Goal: Task Accomplishment & Management: Manage account settings

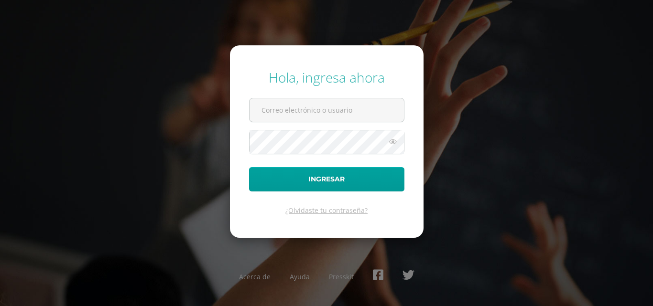
click at [343, 103] on input "text" at bounding box center [327, 109] width 154 height 23
type input "cgcotiadm@sagradocorazon.edu.gt"
click at [249, 167] on button "Ingresar" at bounding box center [326, 179] width 155 height 24
type input "cgcotiadm@sagradocorazon.edu.gt"
click at [249, 167] on button "Ingresar" at bounding box center [326, 179] width 155 height 24
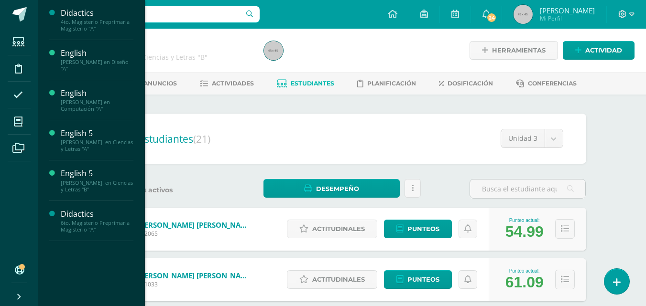
click at [76, 56] on div "English" at bounding box center [97, 53] width 73 height 11
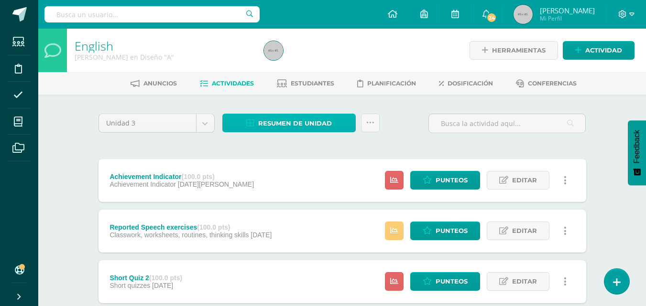
click at [295, 121] on span "Resumen de unidad" at bounding box center [295, 124] width 74 height 18
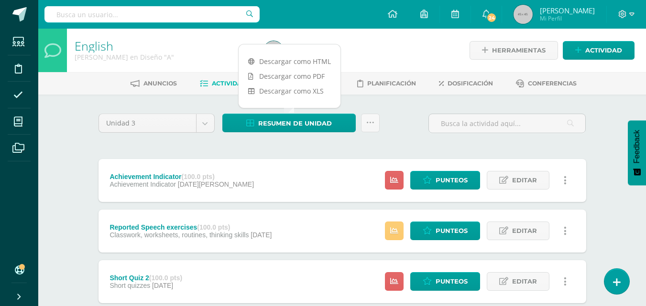
click at [294, 80] on link "Descargar como PDF" at bounding box center [290, 76] width 102 height 15
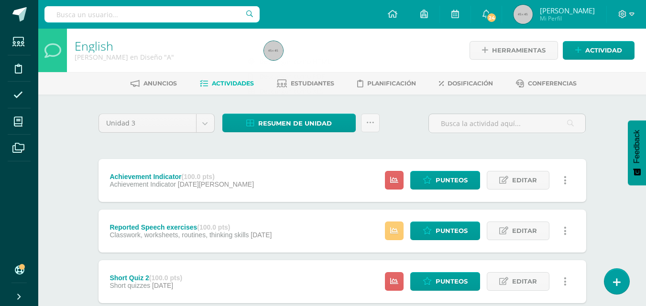
click at [318, 82] on span "Estudiantes" at bounding box center [313, 83] width 44 height 7
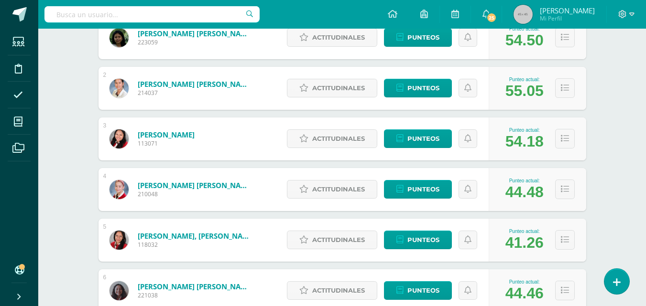
scroll to position [199, 0]
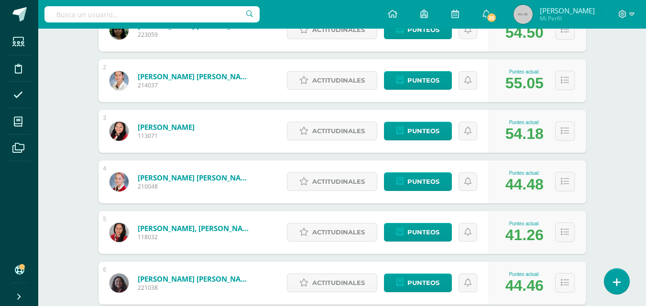
click at [468, 193] on div "Actitudinales Punteos" at bounding box center [385, 182] width 207 height 43
click at [424, 181] on span "Punteos" at bounding box center [423, 182] width 32 height 18
click at [426, 180] on span "Punteos" at bounding box center [423, 182] width 32 height 18
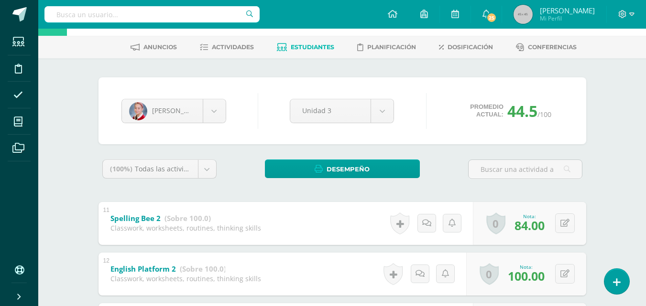
click at [523, 271] on span "100.00" at bounding box center [526, 276] width 37 height 16
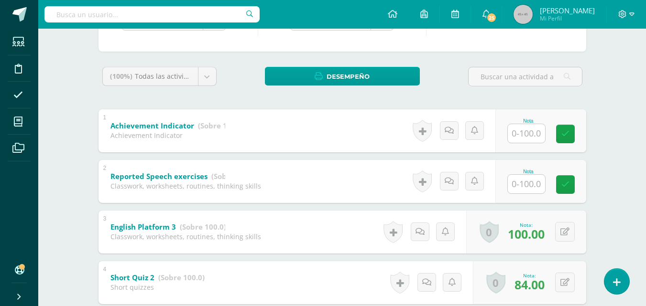
scroll to position [130, 0]
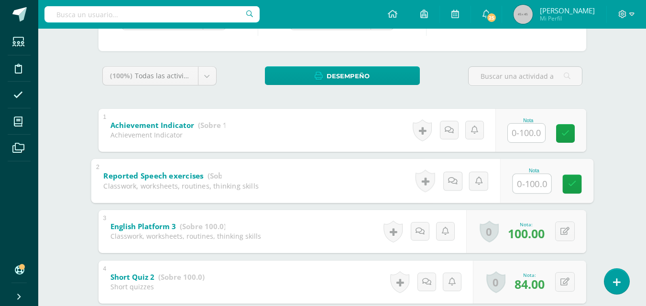
click at [530, 180] on input "text" at bounding box center [532, 183] width 38 height 19
type input "100"
click at [576, 183] on icon at bounding box center [572, 184] width 9 height 8
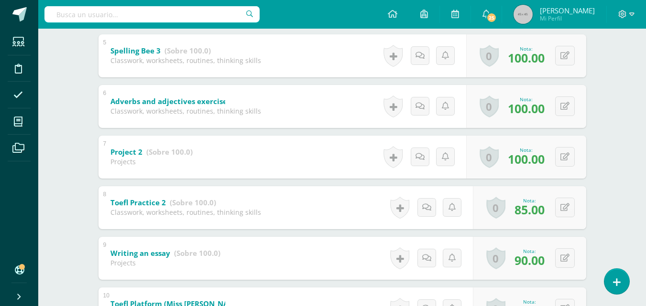
scroll to position [409, 0]
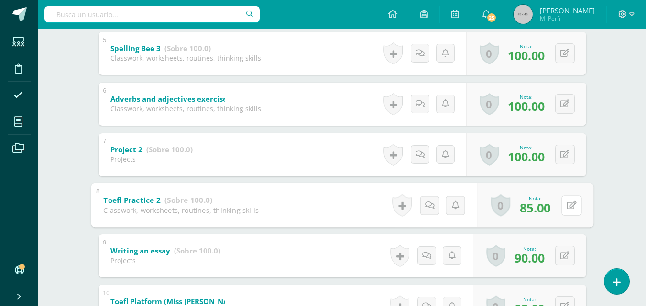
click at [562, 205] on button at bounding box center [571, 206] width 20 height 20
type input "100"
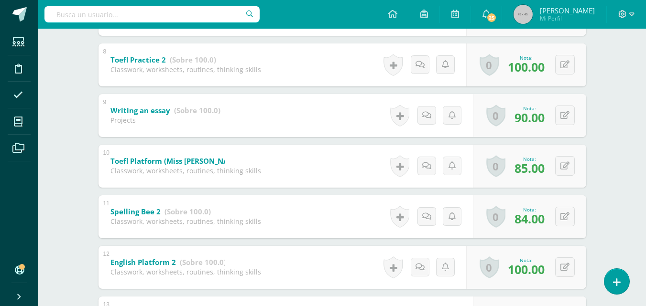
scroll to position [565, 0]
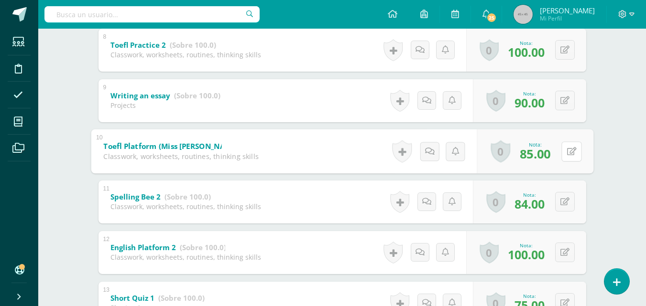
click at [569, 153] on button at bounding box center [571, 152] width 20 height 20
type input "100"
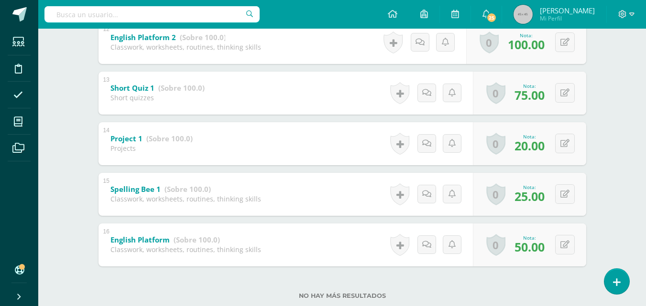
scroll to position [764, 0]
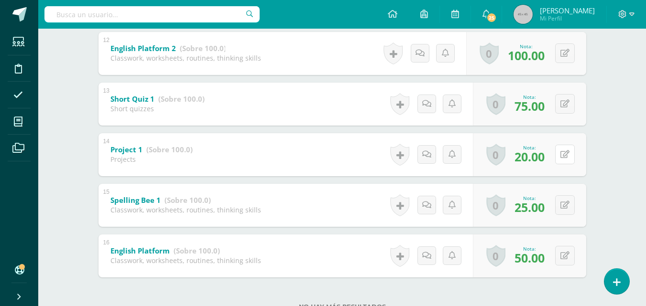
click at [561, 155] on button at bounding box center [565, 155] width 20 height 20
type input "60"
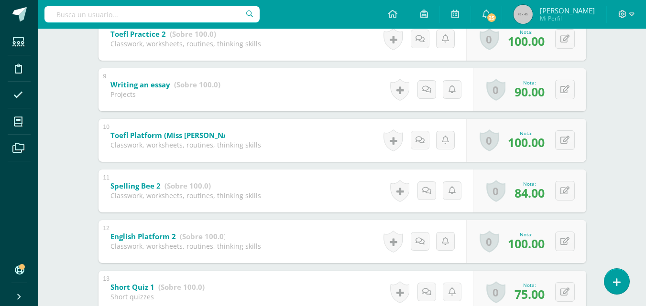
scroll to position [581, 0]
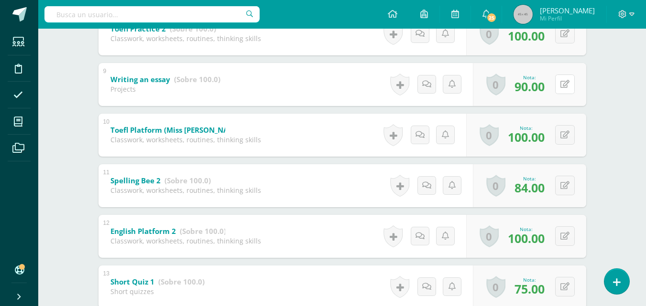
click at [560, 83] on div "0 Logros Logros obtenidos Aún no hay logros agregados Nota: 90.00" at bounding box center [529, 84] width 113 height 43
click at [570, 82] on icon at bounding box center [572, 84] width 10 height 8
type input "100"
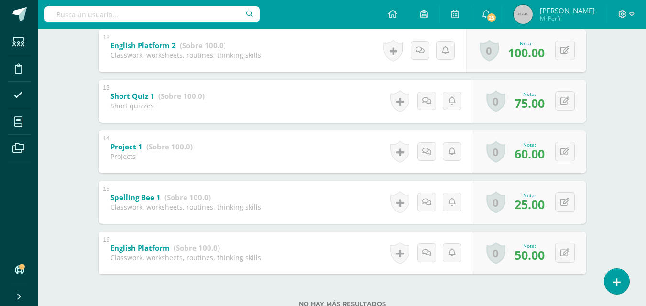
scroll to position [765, 0]
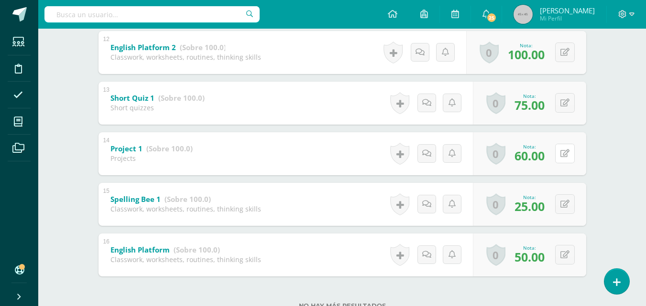
click at [563, 149] on button at bounding box center [565, 154] width 20 height 20
type input "80"
click at [568, 262] on button at bounding box center [571, 255] width 20 height 20
type input "1"
type input "75"
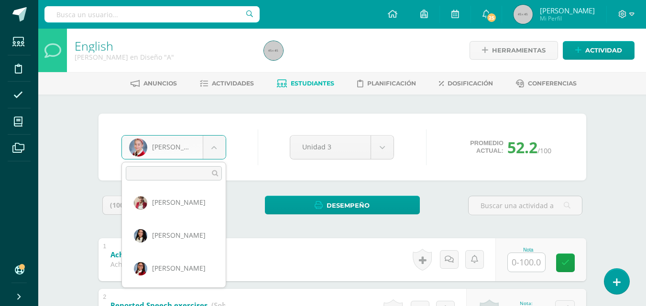
scroll to position [927, 0]
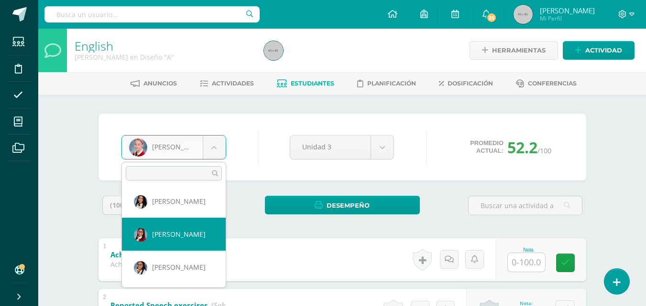
select select "386"
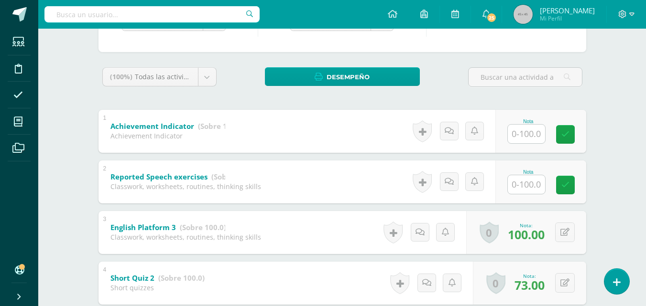
scroll to position [133, 0]
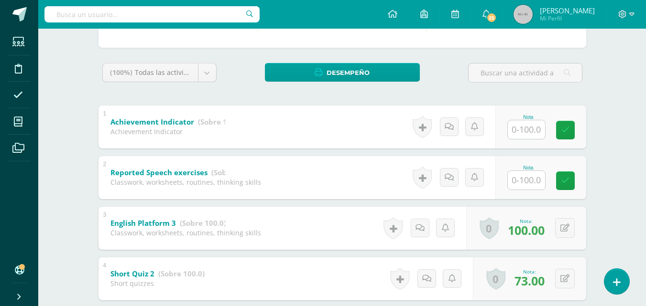
click at [531, 187] on input "text" at bounding box center [526, 180] width 37 height 19
type input "100"
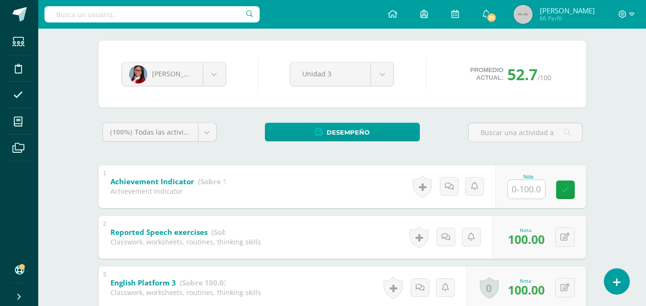
scroll to position [56, 0]
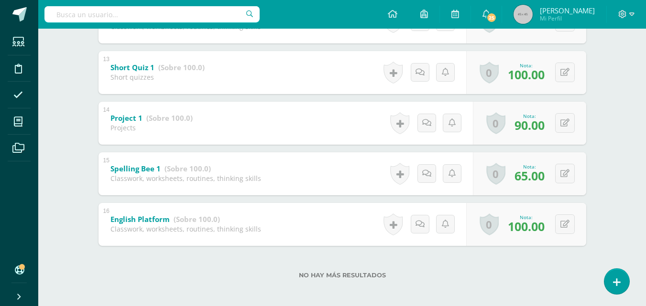
scroll to position [292, 0]
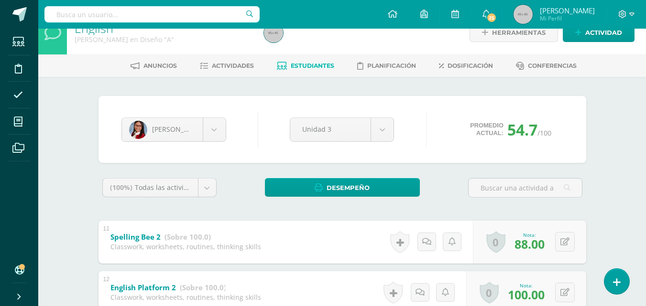
click at [617, 64] on div "English Quinto Bachillerato en Diseño "A" Herramientas Detalle de asistencias A…" at bounding box center [342, 296] width 608 height 570
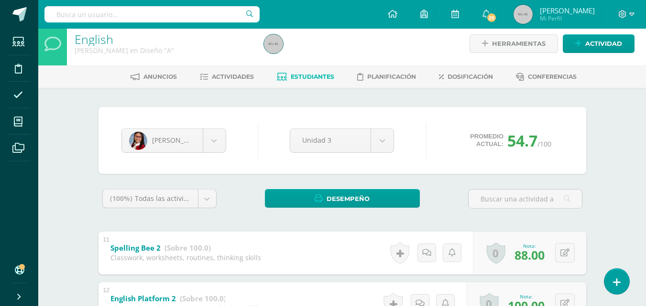
click at [422, 4] on link at bounding box center [424, 14] width 31 height 29
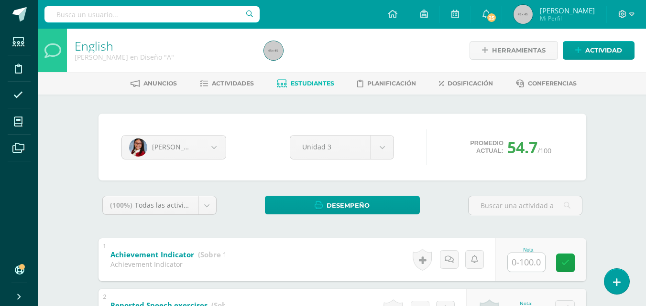
click at [239, 85] on span "Actividades" at bounding box center [233, 83] width 42 height 7
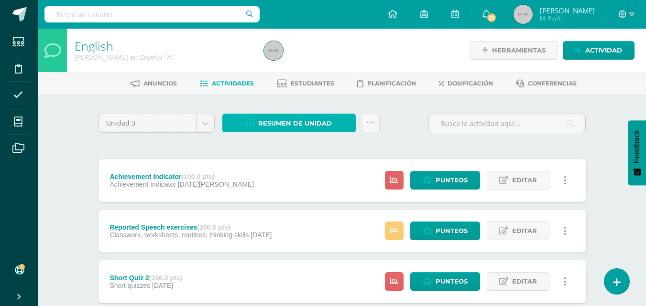
click at [302, 123] on span "Resumen de unidad" at bounding box center [295, 124] width 74 height 18
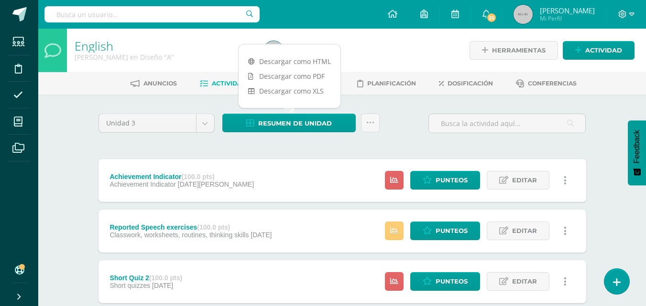
click at [391, 117] on div "Unidad 3 Unidad 1 Unidad 2 Unidad 3 Unidad 4 Resumen de unidad Subir actividade…" at bounding box center [342, 127] width 495 height 27
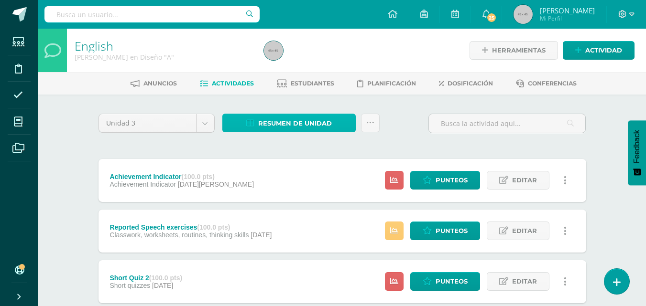
click at [284, 118] on span "Resumen de unidad" at bounding box center [295, 124] width 74 height 18
click at [300, 83] on span "Estudiantes" at bounding box center [313, 83] width 44 height 7
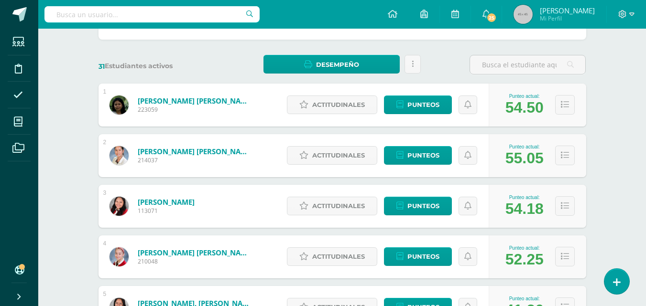
scroll to position [128, 0]
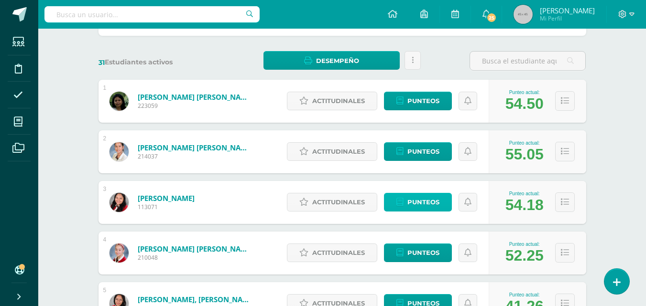
click at [424, 203] on span "Punteos" at bounding box center [423, 203] width 32 height 18
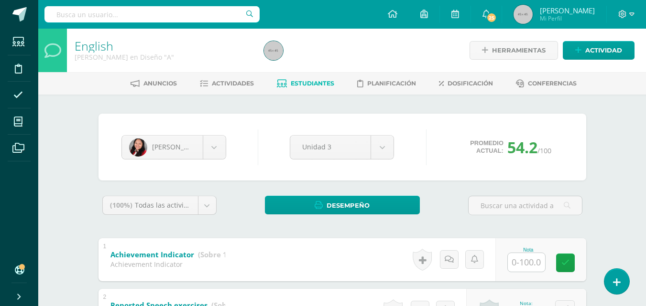
click at [236, 84] on span "Actividades" at bounding box center [233, 83] width 42 height 7
